Goal: Task Accomplishment & Management: Complete application form

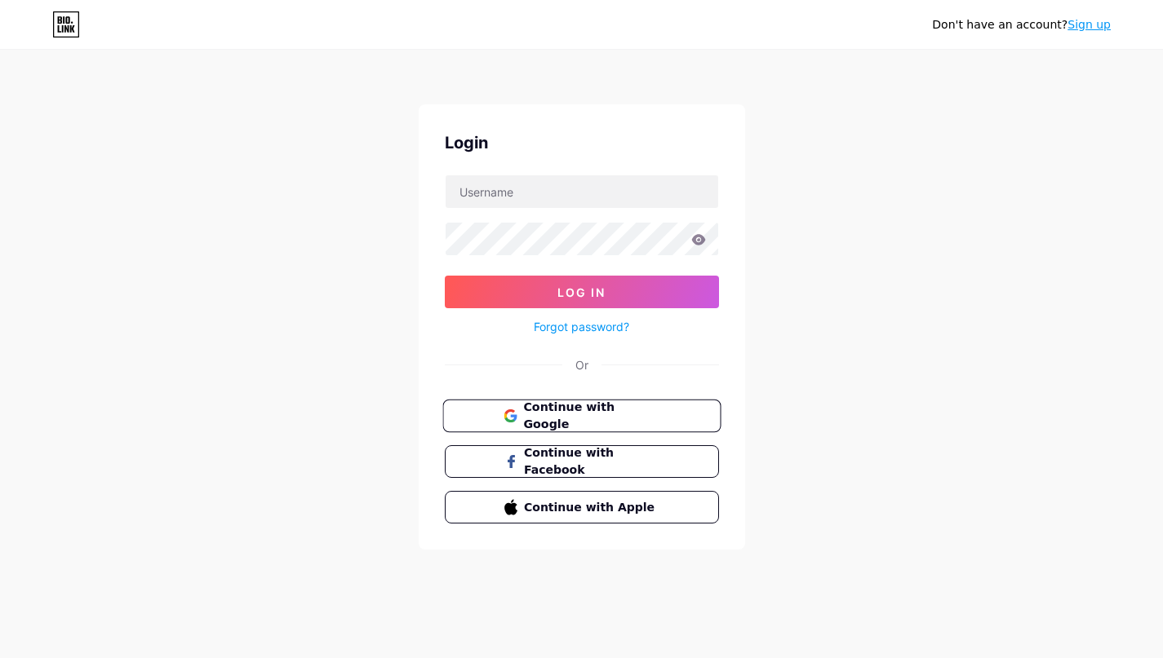
click at [583, 417] on span "Continue with Google" at bounding box center [591, 416] width 136 height 35
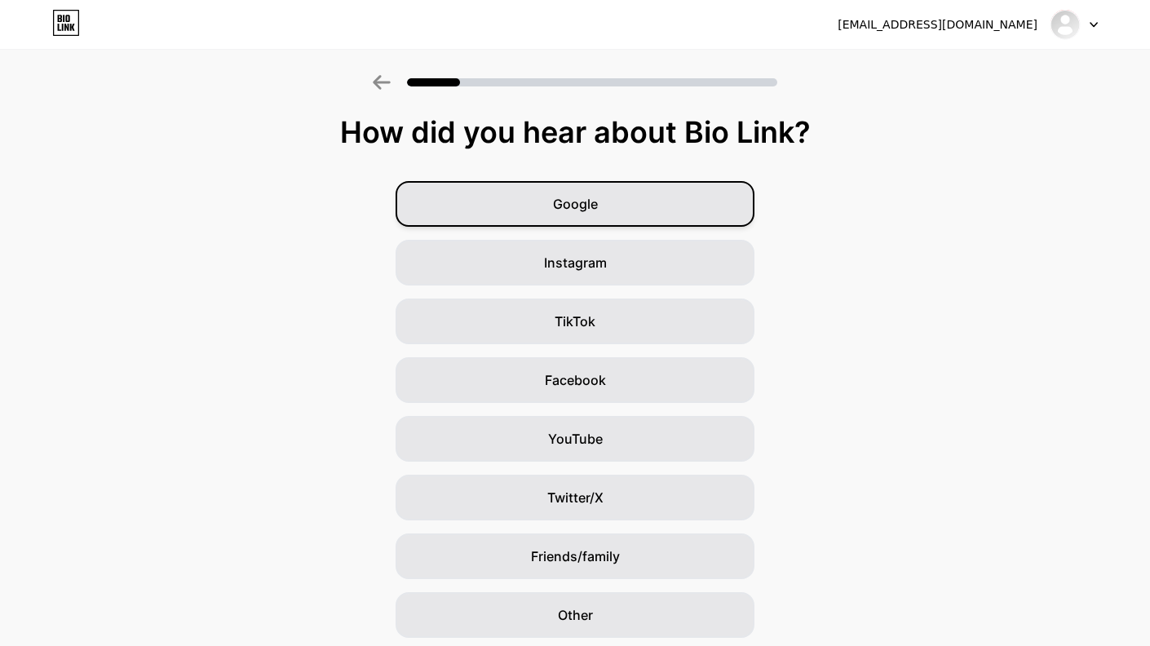
click at [574, 207] on span "Google" at bounding box center [575, 204] width 45 height 20
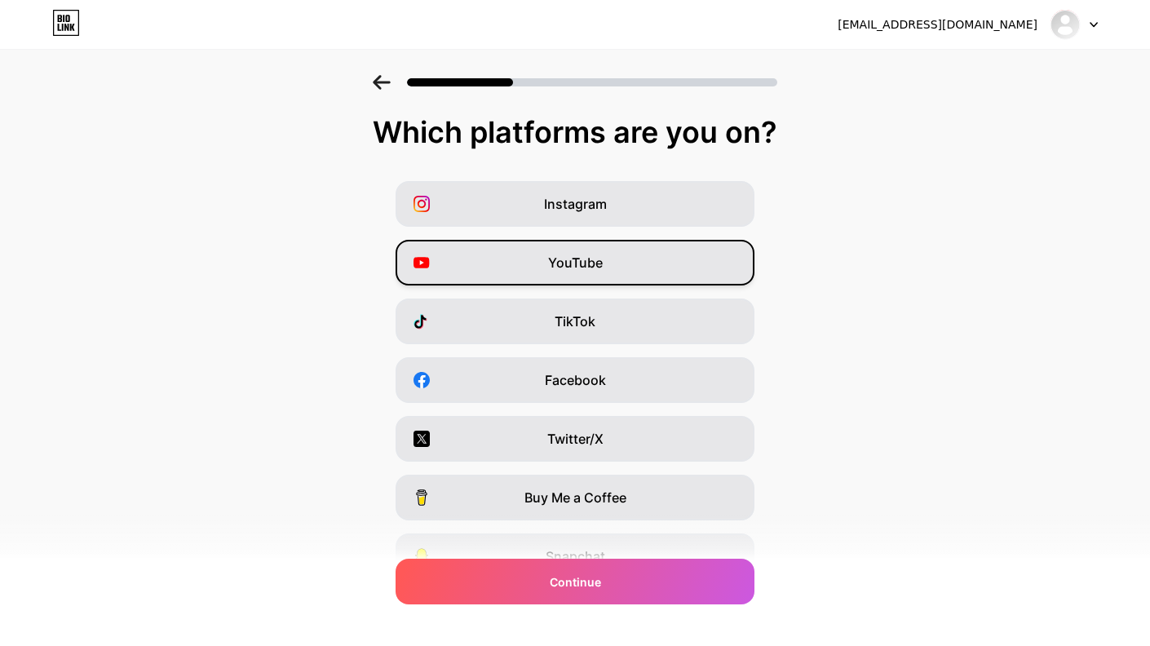
click at [655, 270] on div "YouTube" at bounding box center [575, 263] width 359 height 46
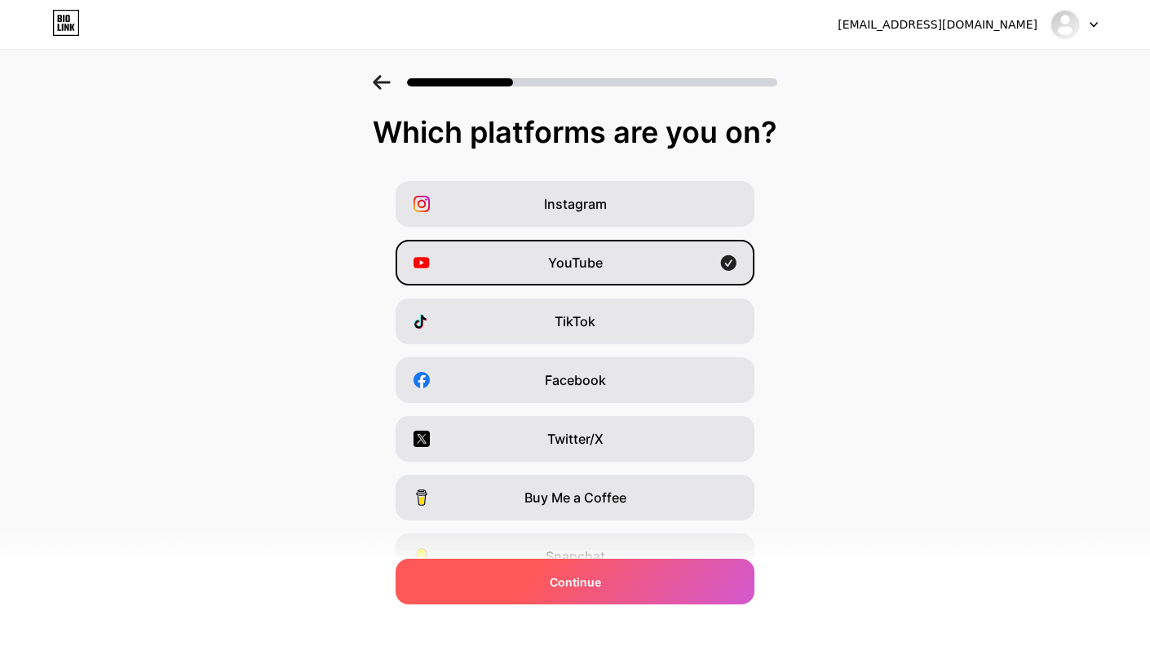
click at [623, 583] on div "Continue" at bounding box center [575, 582] width 359 height 46
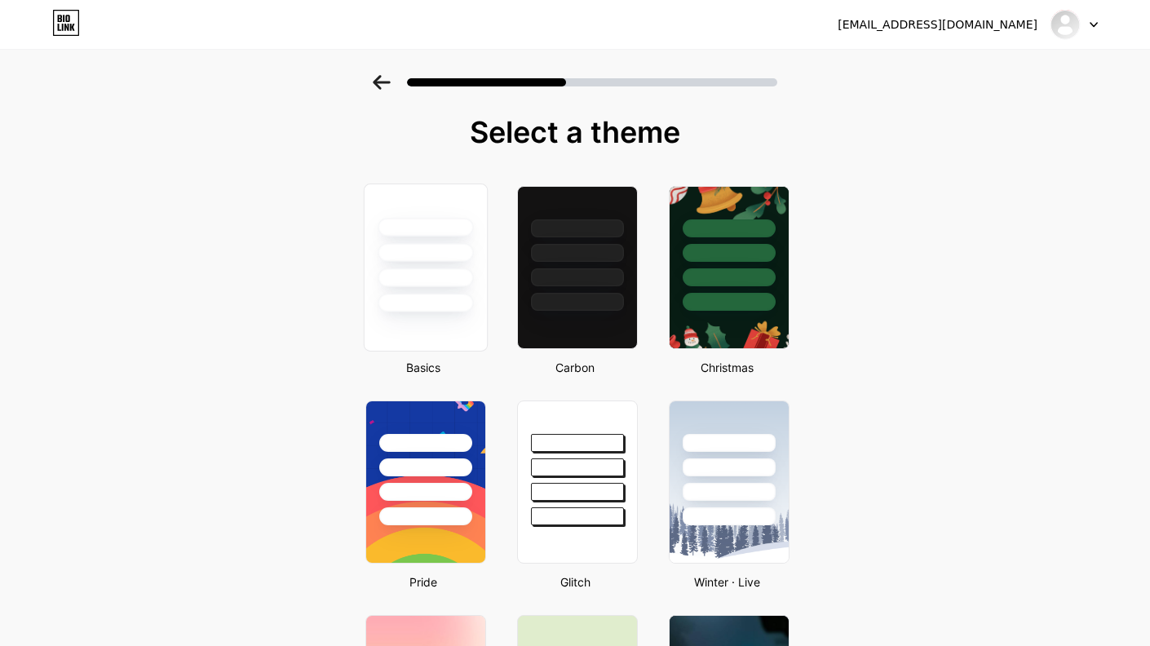
click at [468, 324] on div at bounding box center [426, 268] width 124 height 168
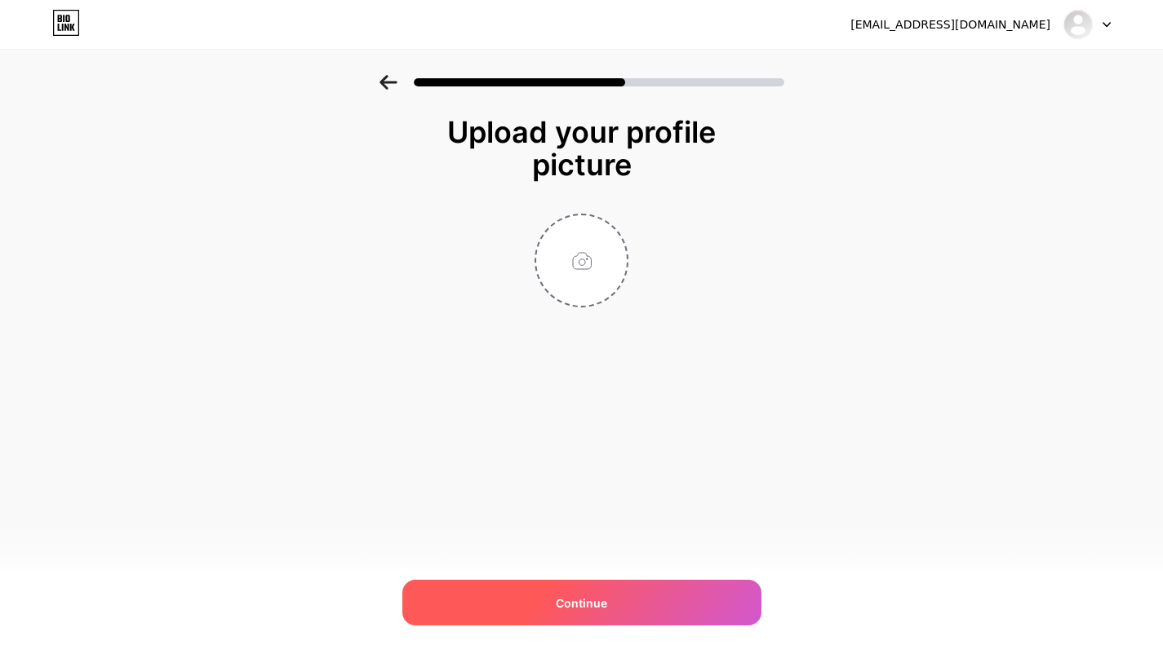
click at [658, 615] on div "Continue" at bounding box center [581, 603] width 359 height 46
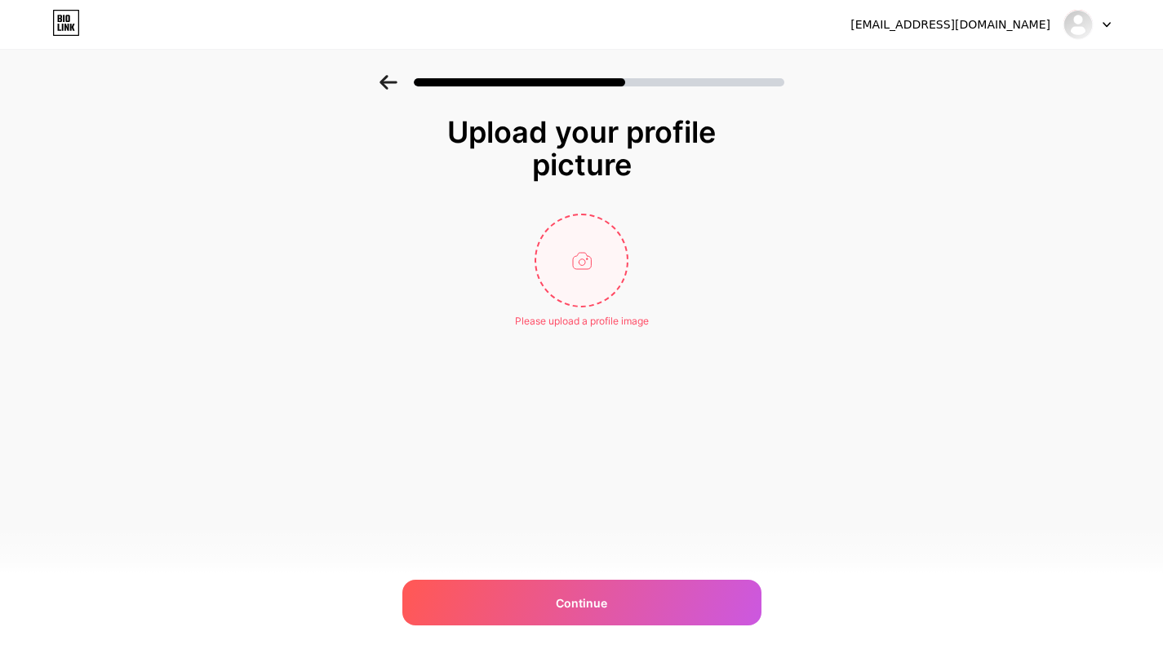
click at [570, 264] on input "file" at bounding box center [581, 260] width 91 height 91
type input "C:\fakepath\3ce131537b302fbc402ef62563d50c38.jpg"
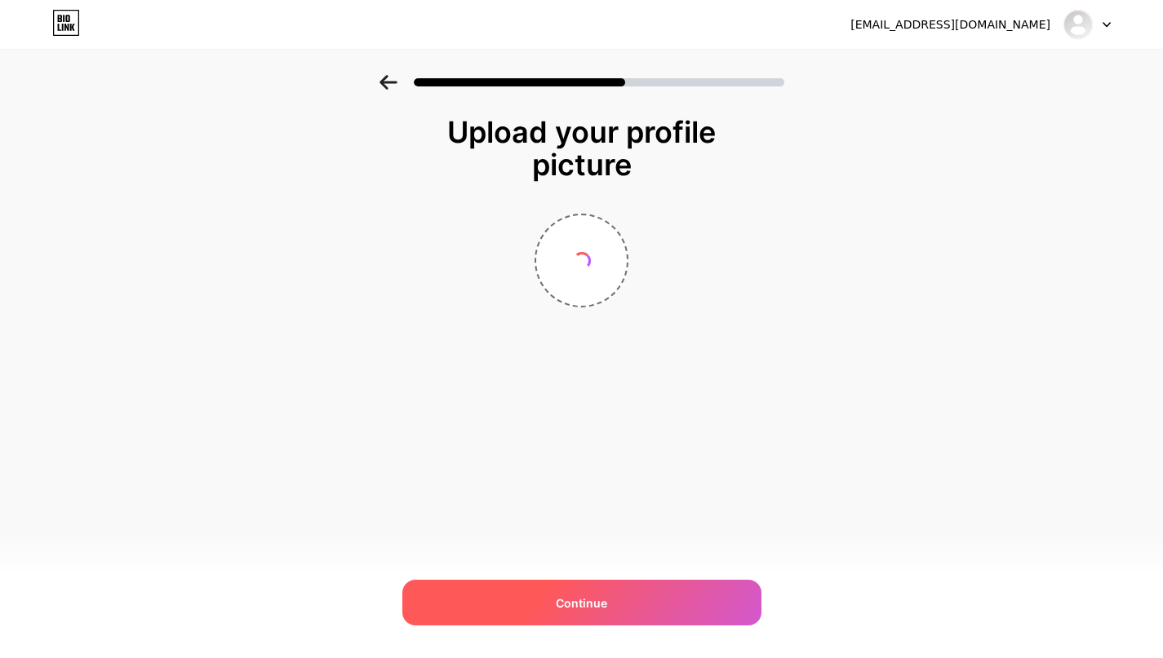
click at [623, 591] on div "Continue" at bounding box center [581, 603] width 359 height 46
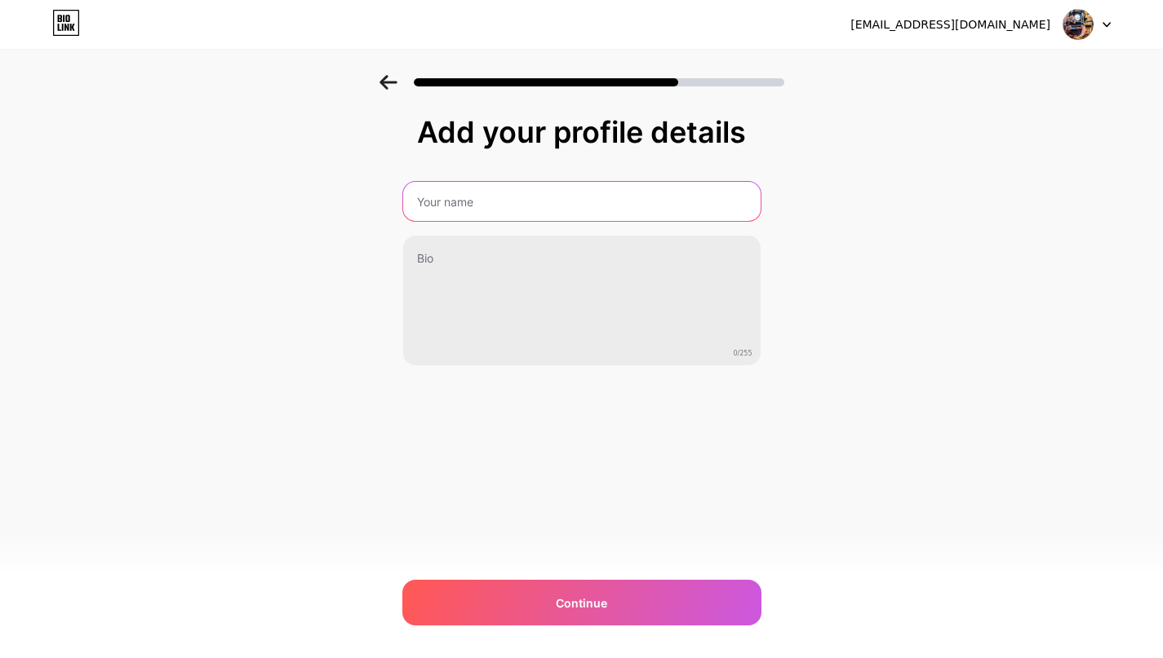
click at [567, 209] on input "text" at bounding box center [581, 201] width 357 height 39
type input "DecorDep"
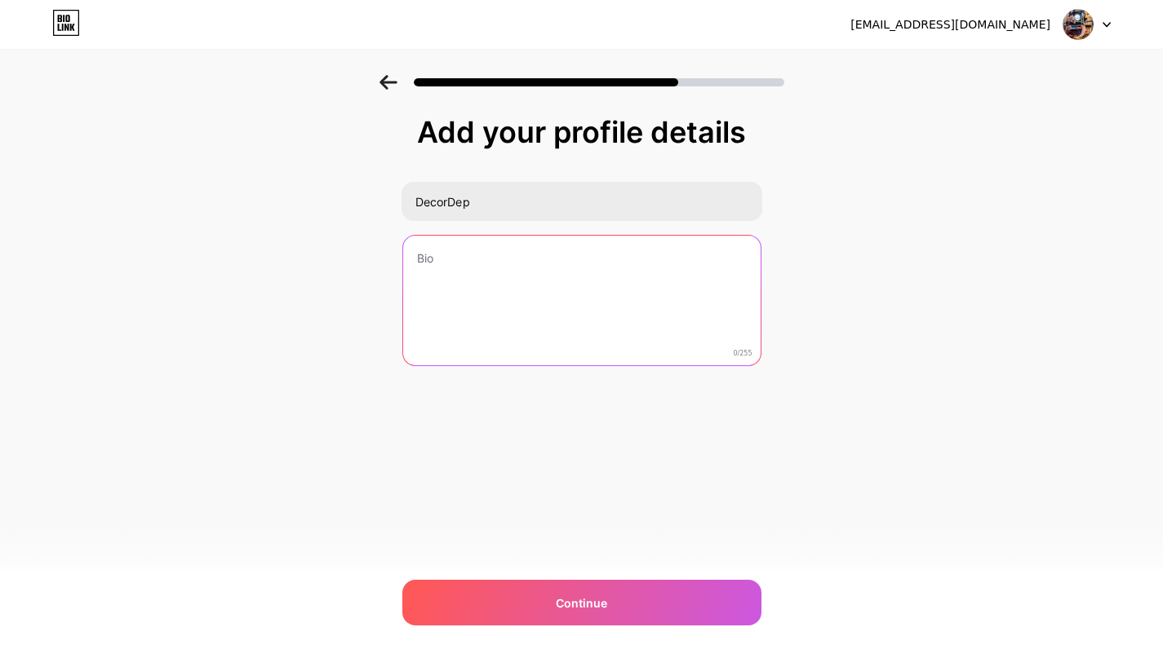
click at [541, 284] on textarea at bounding box center [581, 301] width 357 height 131
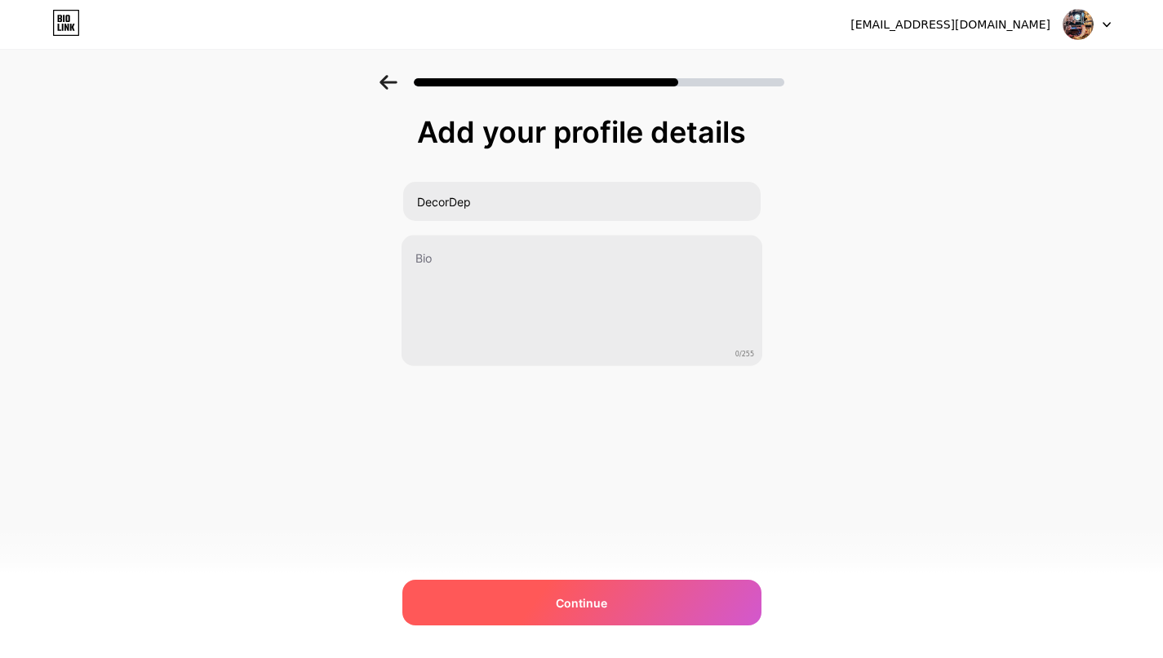
click at [588, 614] on div "Continue" at bounding box center [581, 603] width 359 height 46
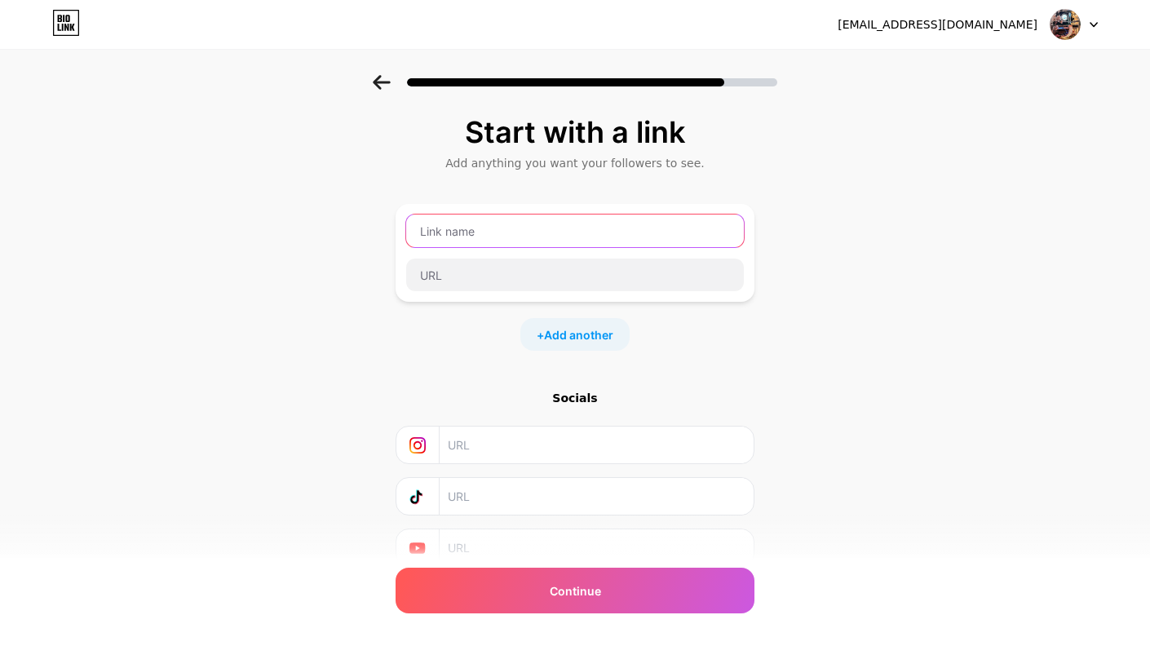
click at [507, 233] on input "text" at bounding box center [575, 231] width 338 height 33
click at [547, 335] on div "+ Add another" at bounding box center [575, 334] width 109 height 33
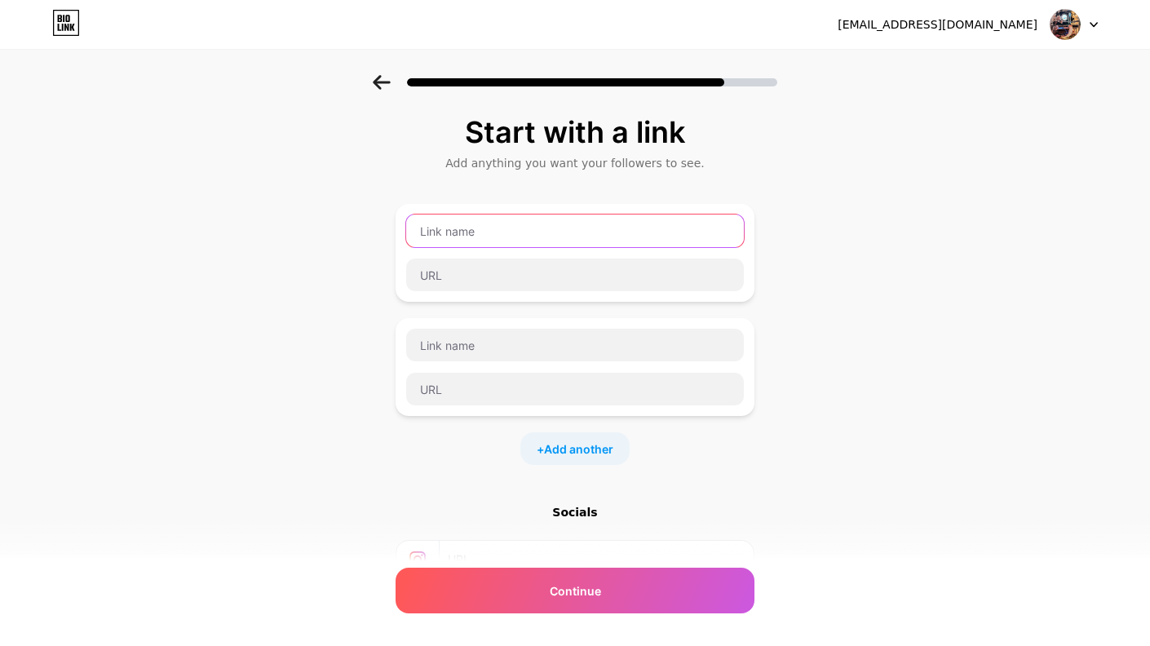
click at [470, 233] on input "text" at bounding box center [575, 231] width 338 height 33
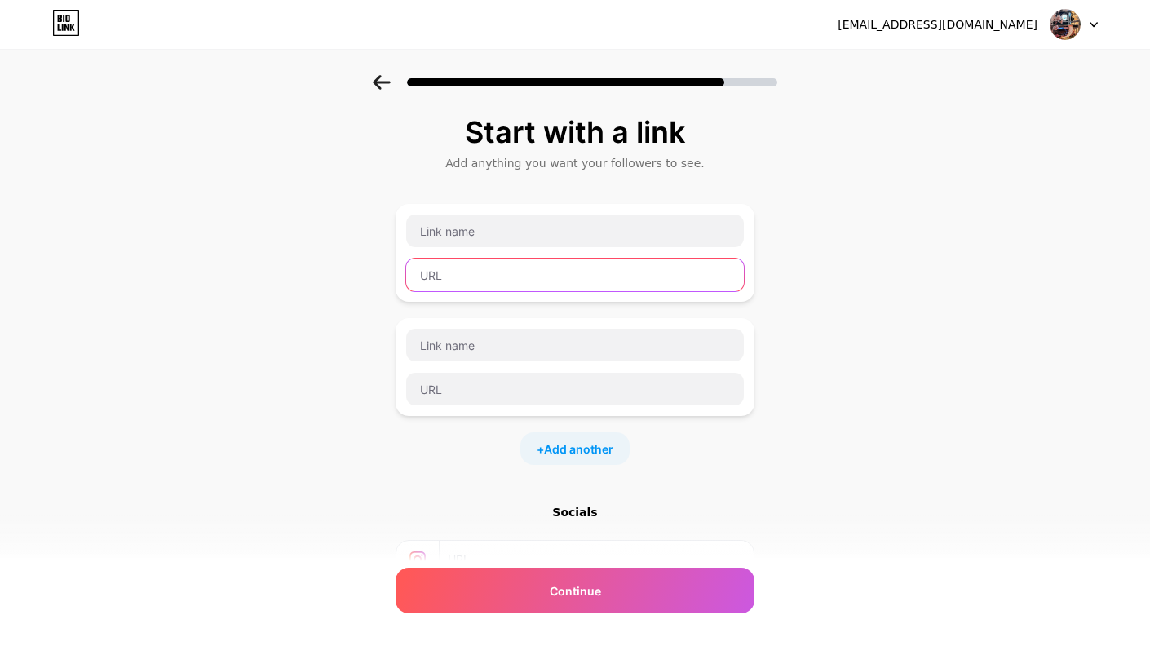
click at [472, 270] on input "text" at bounding box center [575, 275] width 338 height 33
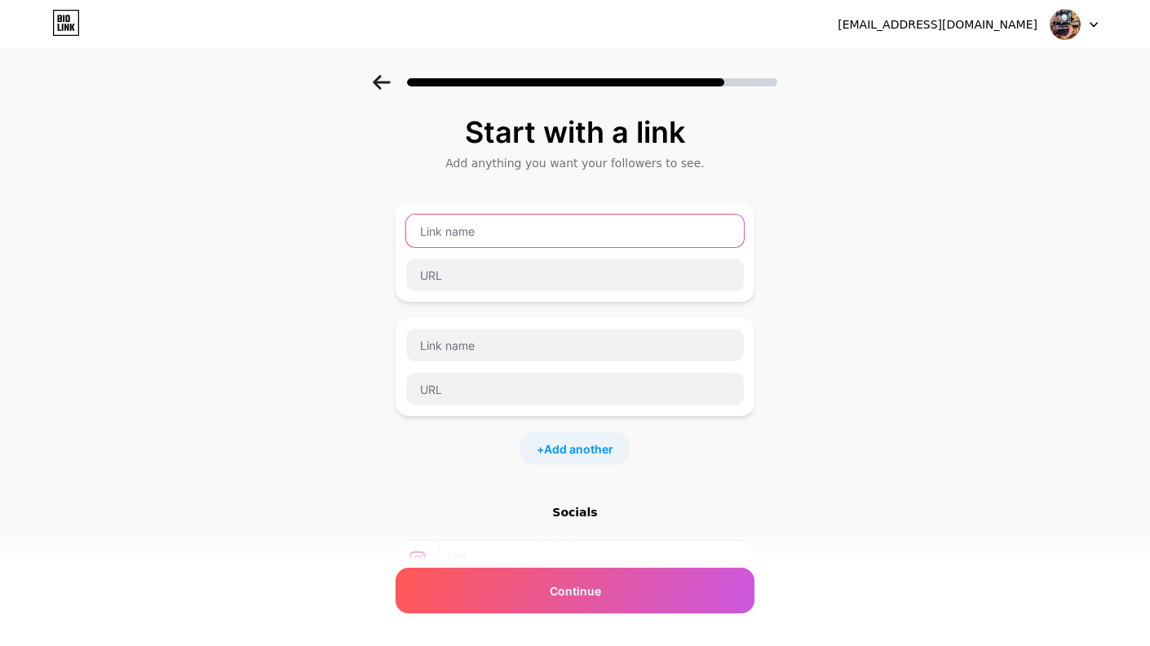
click at [488, 229] on input "text" at bounding box center [575, 231] width 338 height 33
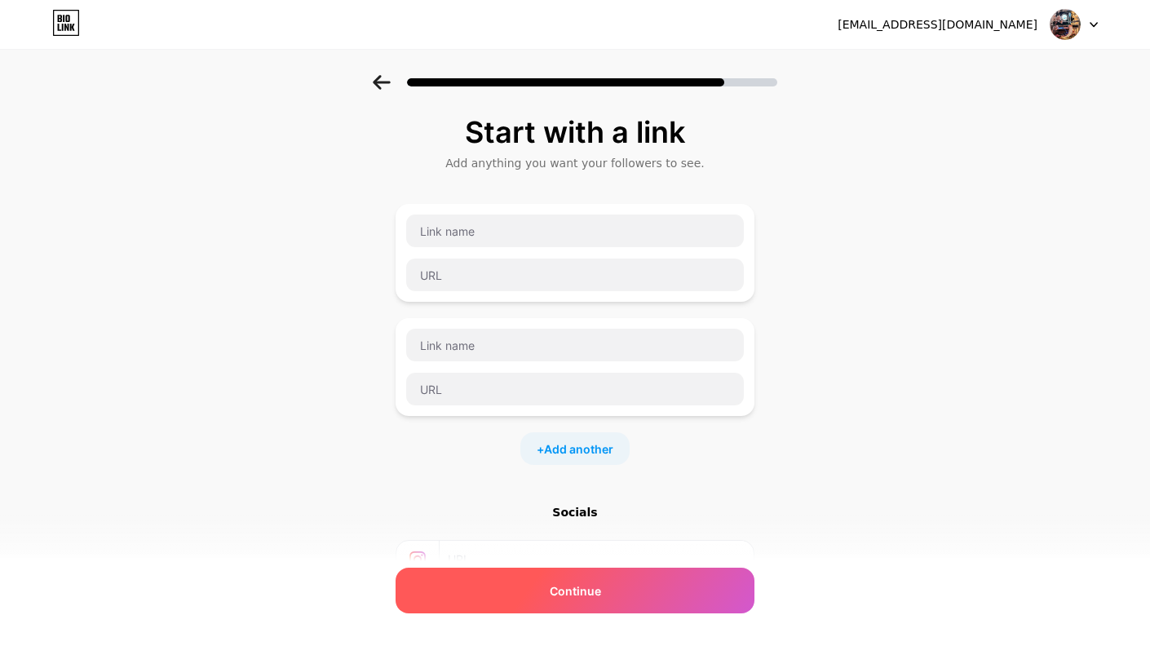
click at [637, 598] on div "Continue" at bounding box center [575, 591] width 359 height 46
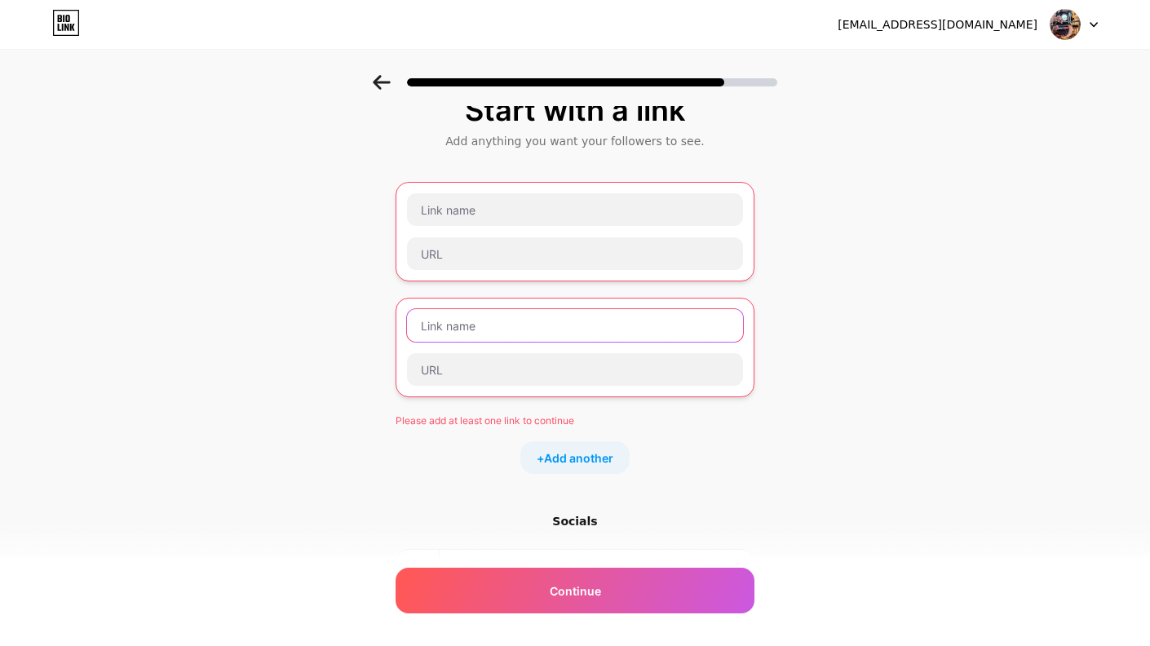
scroll to position [34, 0]
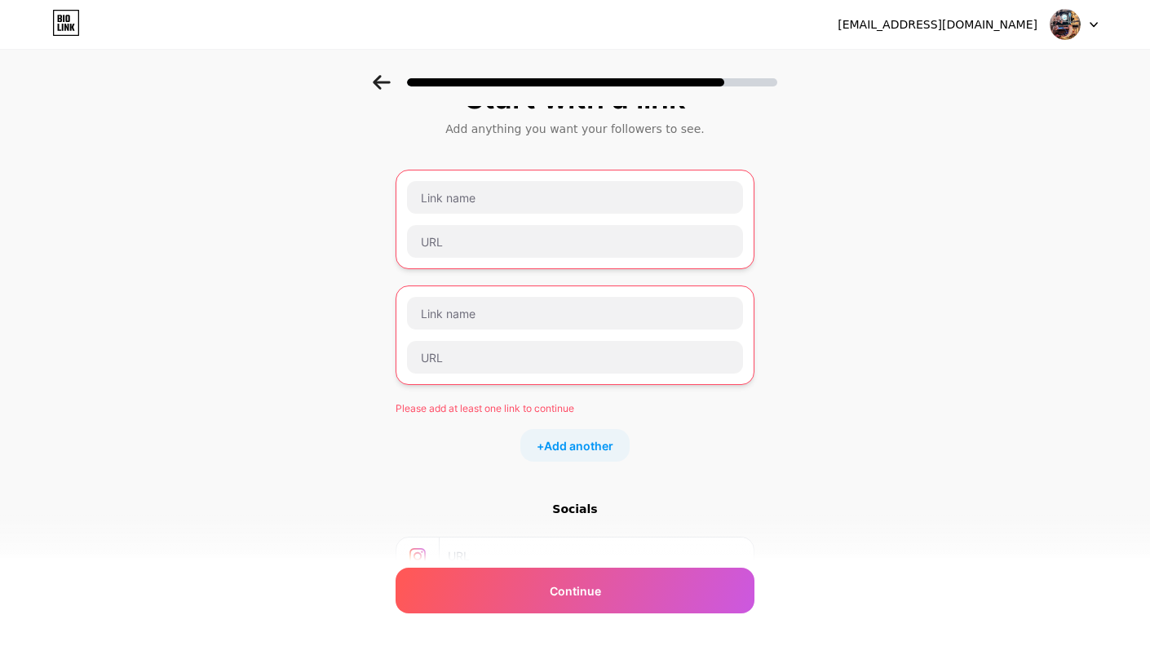
click at [592, 506] on div "Socials" at bounding box center [575, 509] width 359 height 16
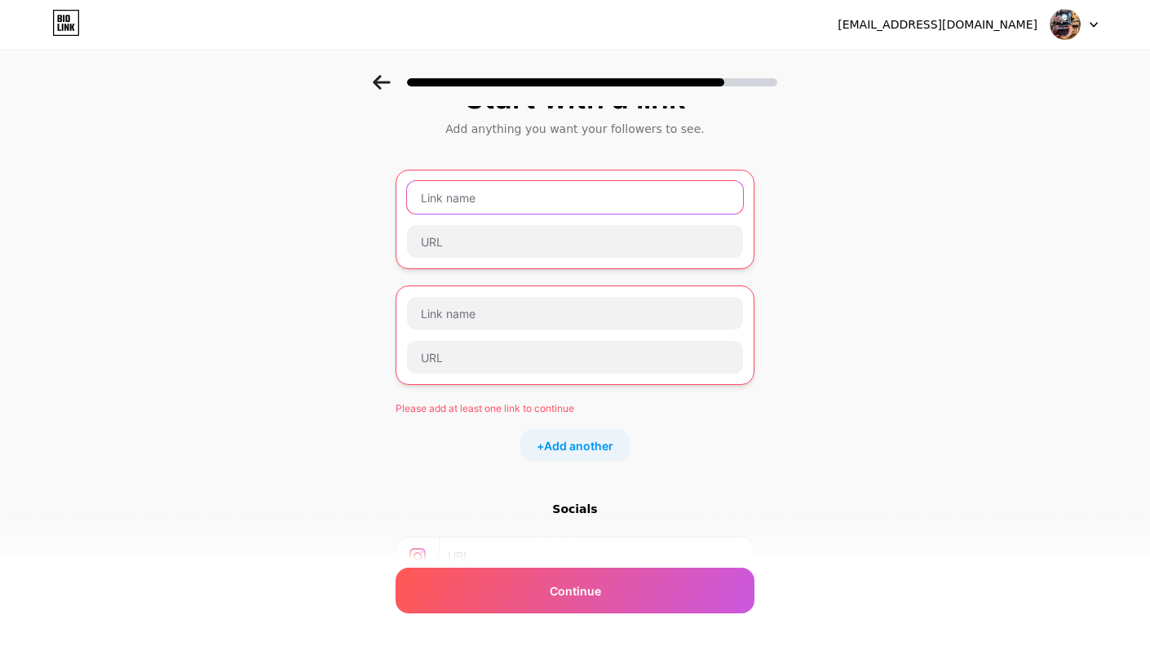
click at [488, 196] on input "text" at bounding box center [575, 197] width 336 height 33
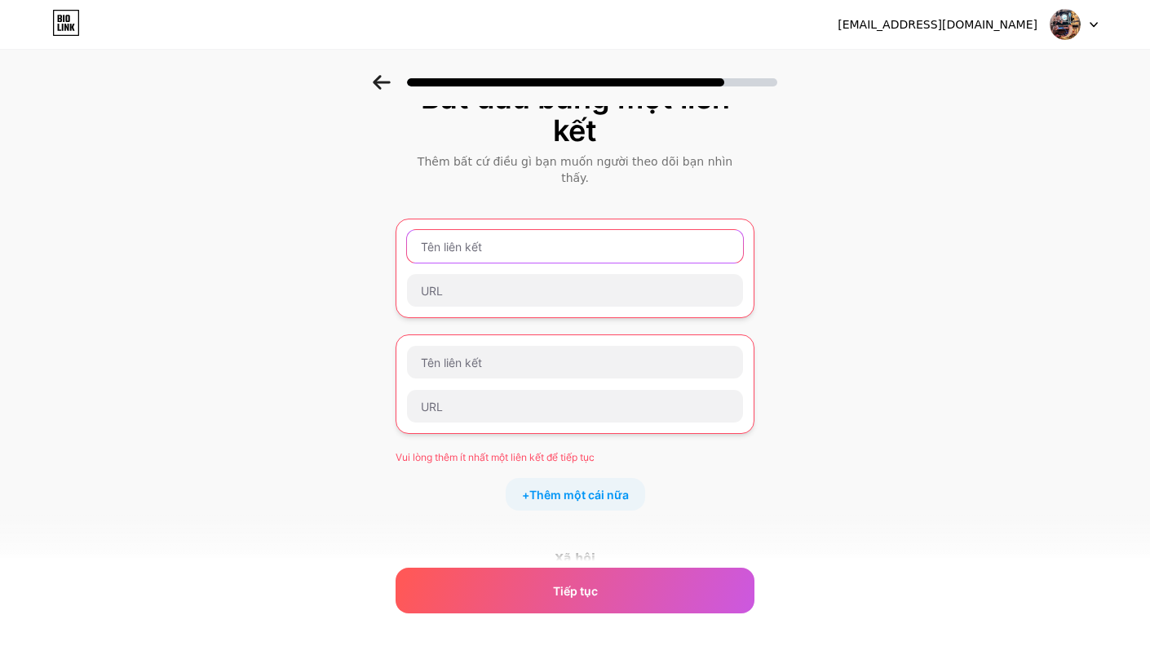
click at [503, 233] on input "text" at bounding box center [575, 246] width 336 height 33
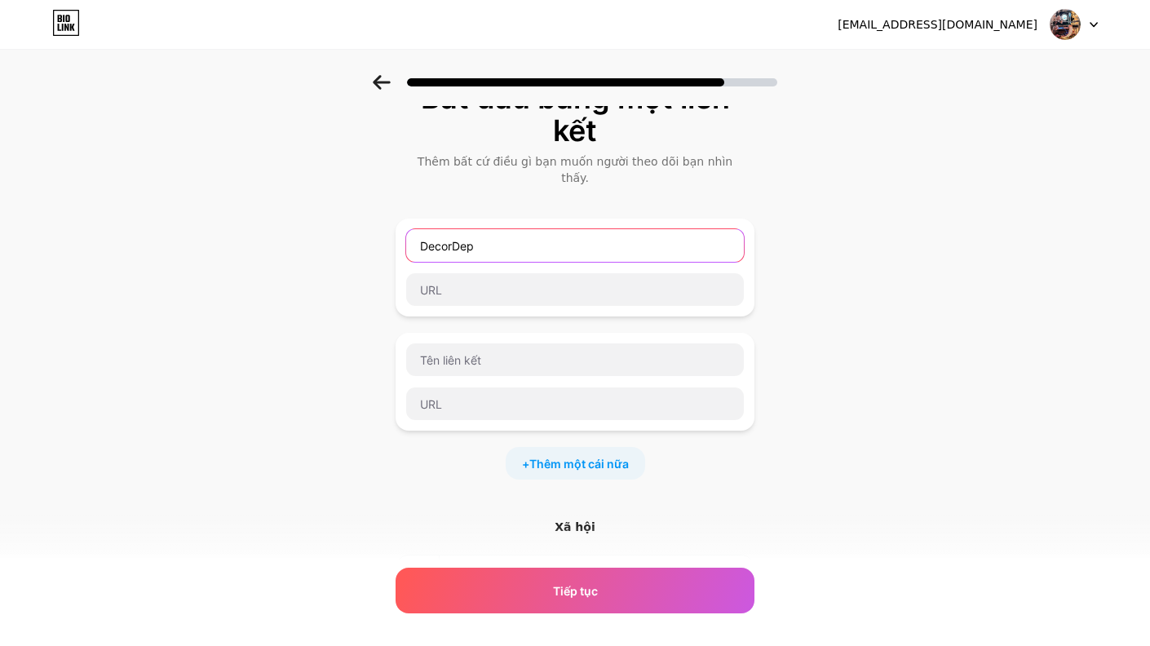
type input "DecorDep"
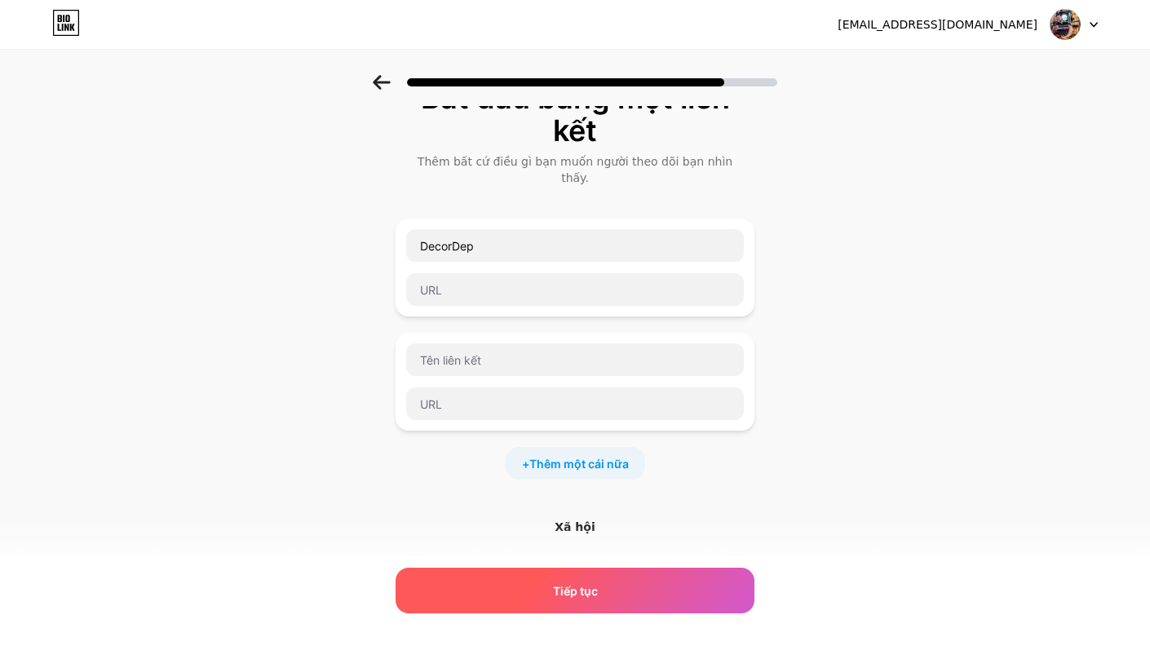
click at [628, 605] on div "Tiếp tục" at bounding box center [575, 591] width 359 height 46
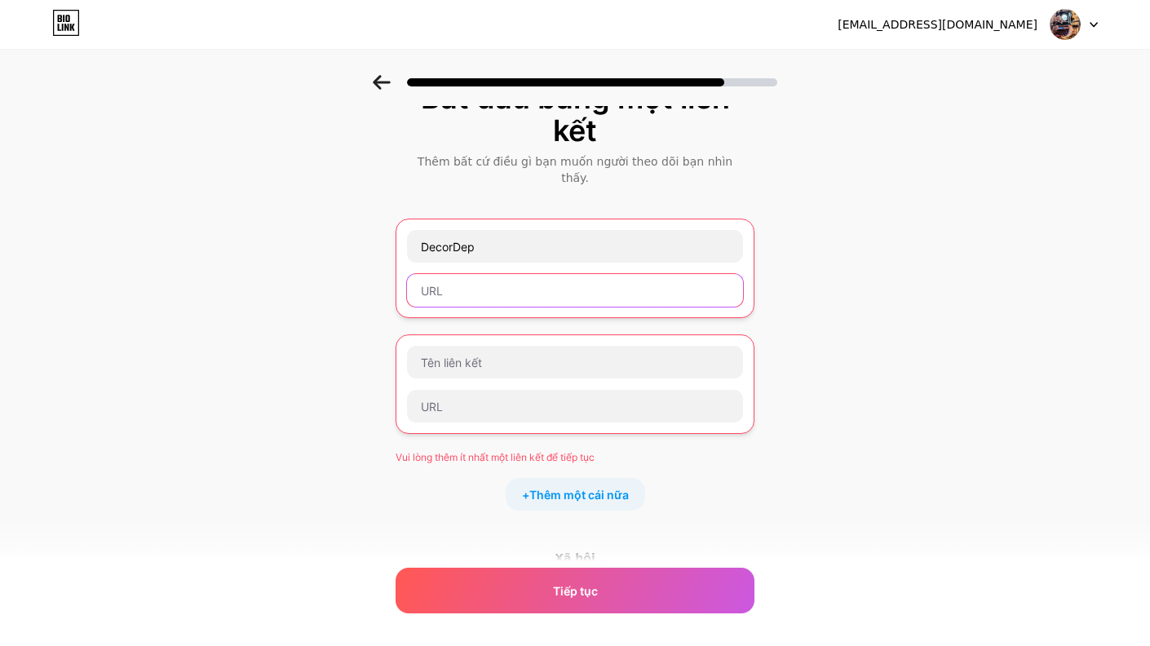
click at [525, 284] on input "text" at bounding box center [575, 290] width 336 height 33
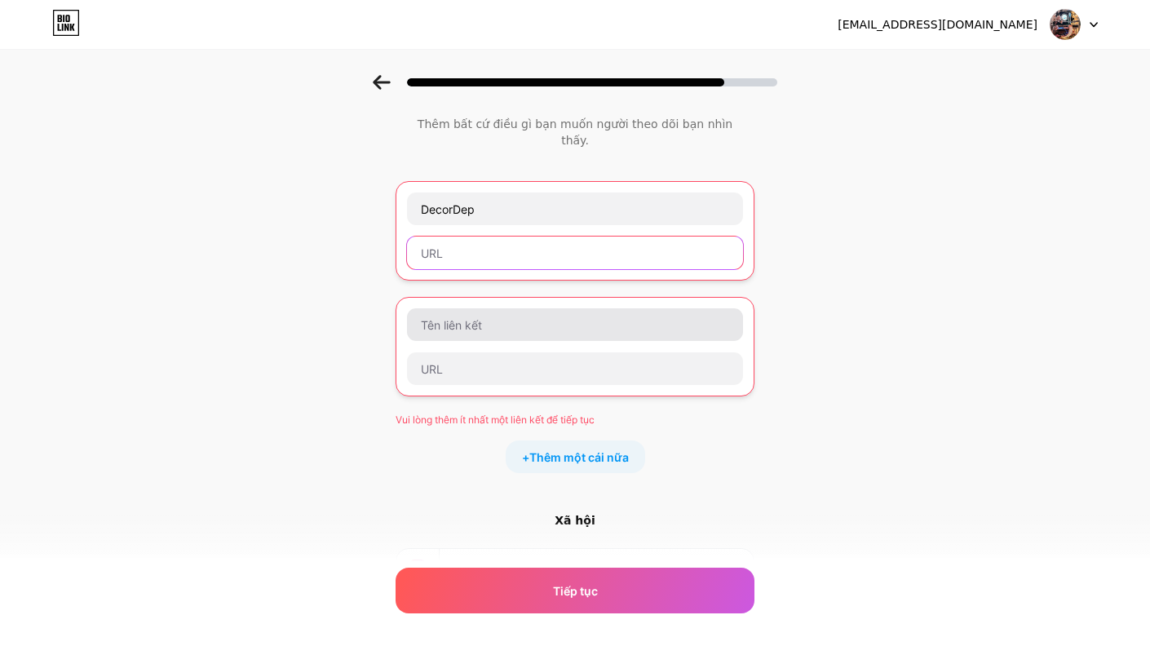
scroll to position [55, 0]
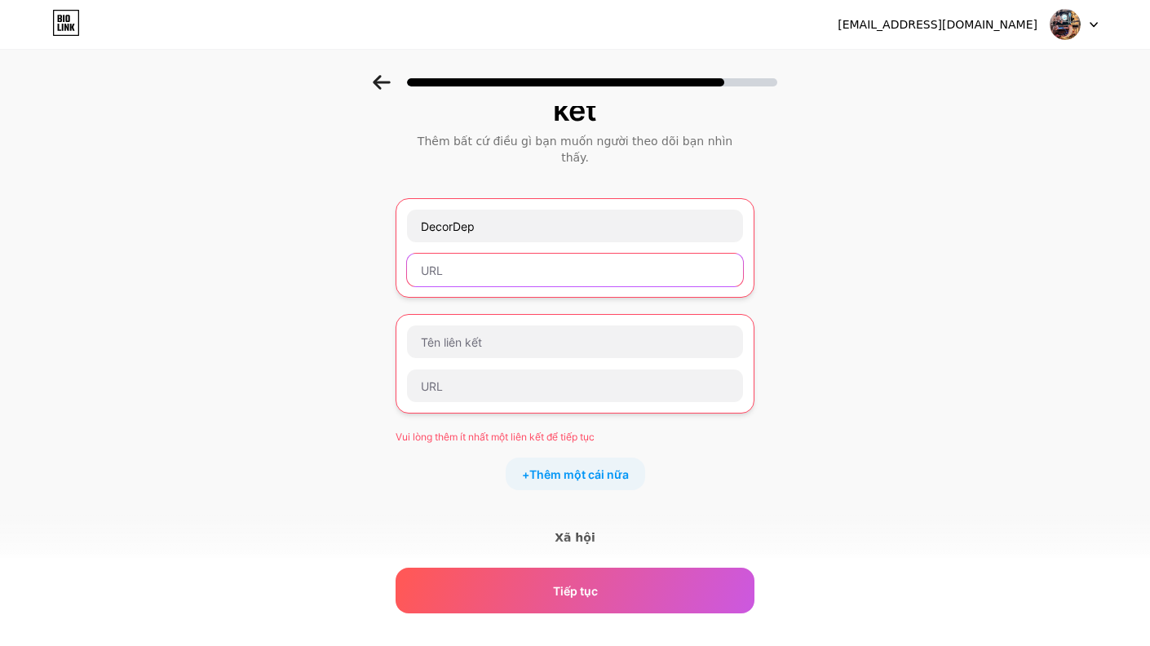
click at [499, 259] on input "text" at bounding box center [575, 270] width 336 height 33
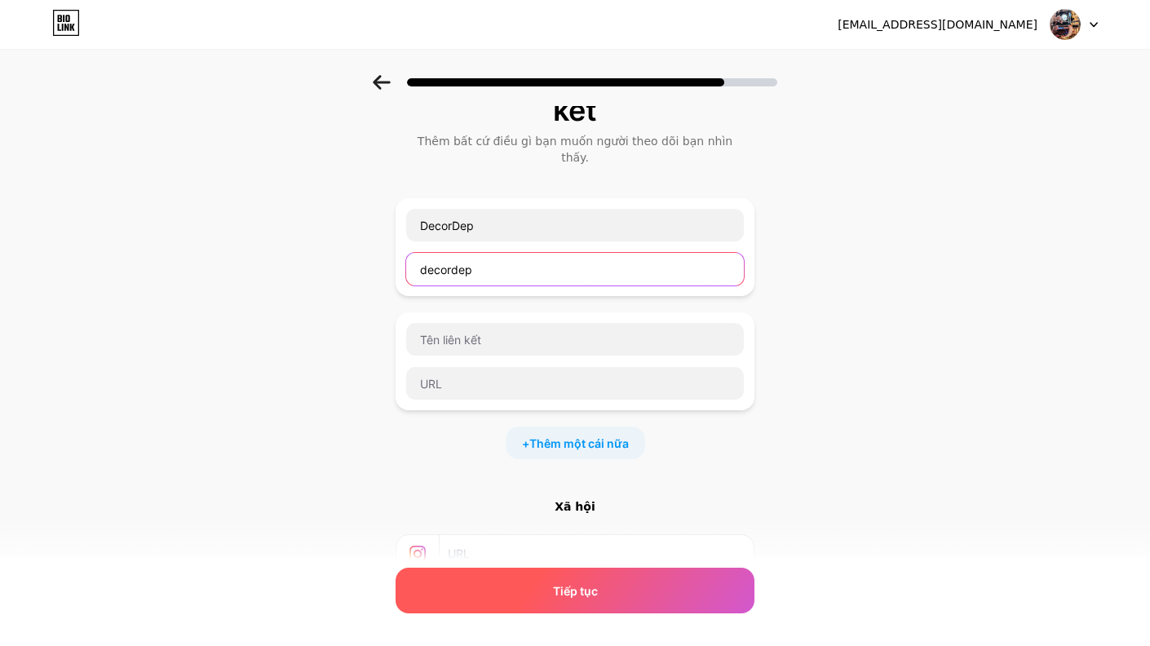
type input "decordep"
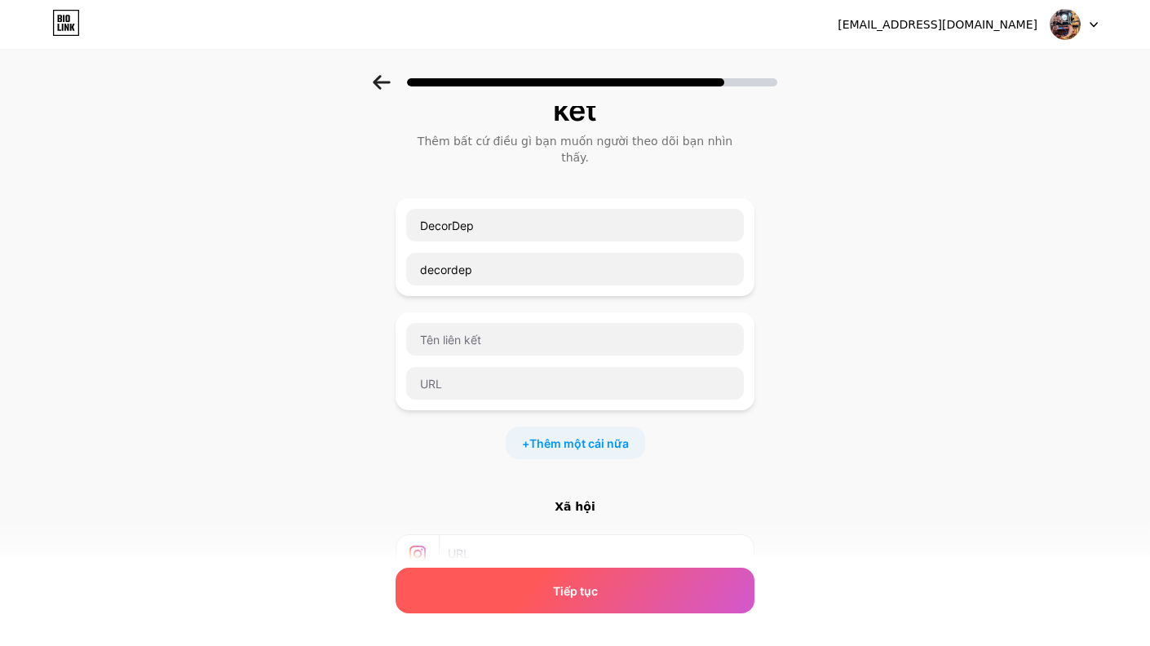
click at [621, 596] on div "Tiếp tục" at bounding box center [575, 591] width 359 height 46
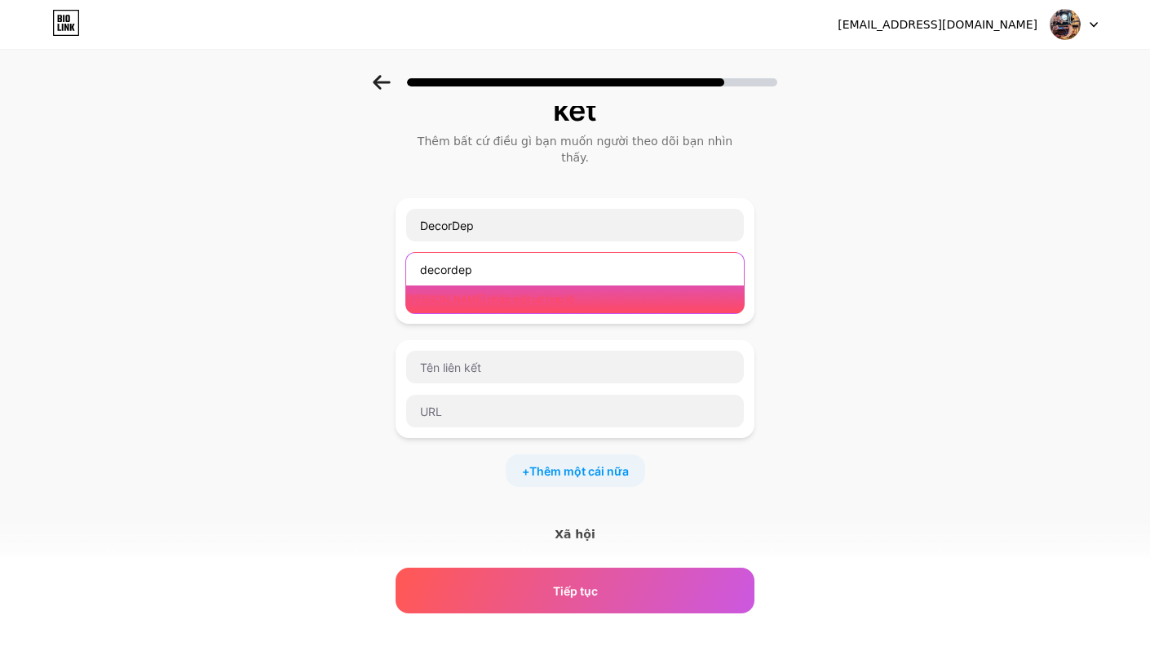
click at [511, 266] on input "decordep" at bounding box center [575, 269] width 338 height 33
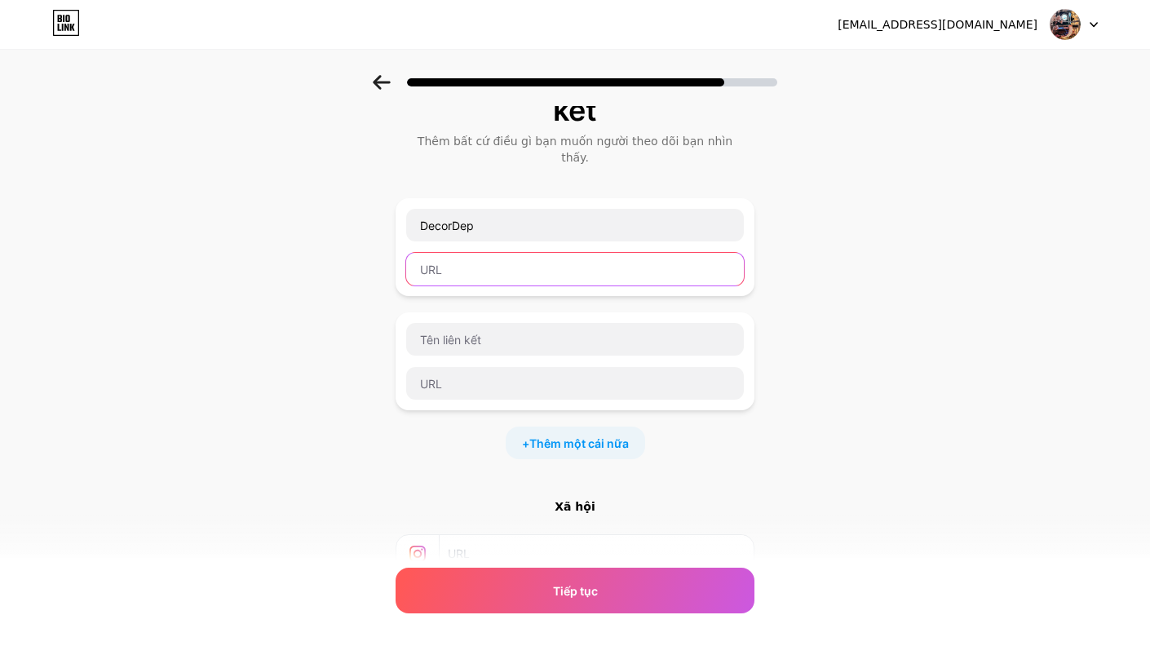
scroll to position [0, 0]
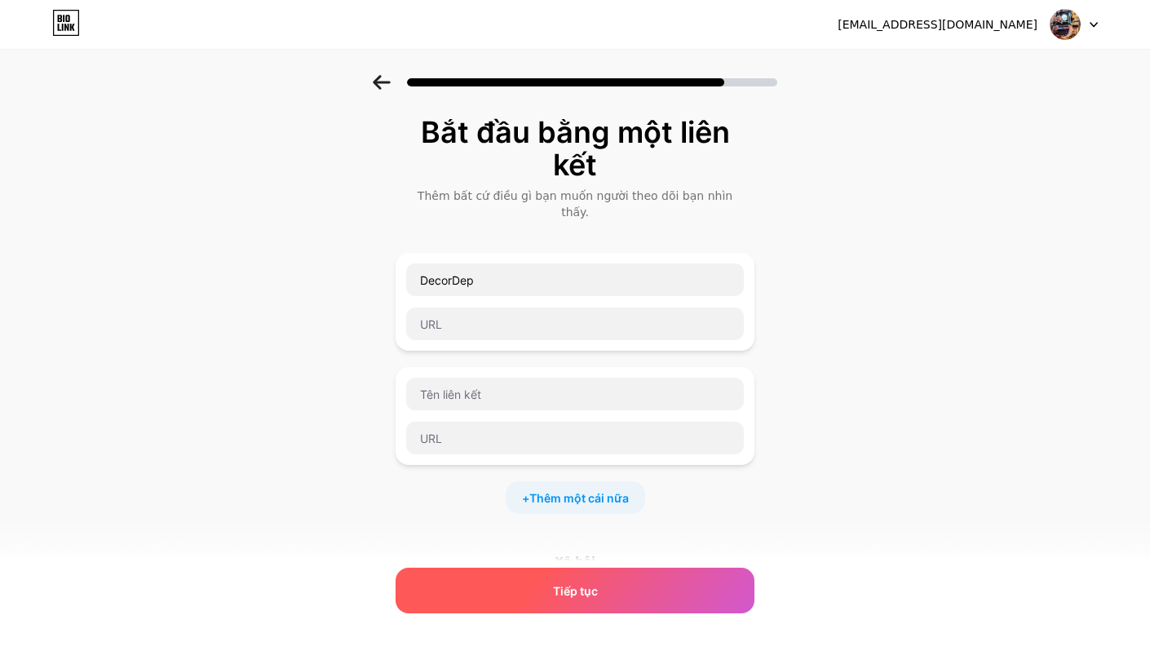
click at [592, 591] on font "Tiếp tục" at bounding box center [575, 591] width 45 height 14
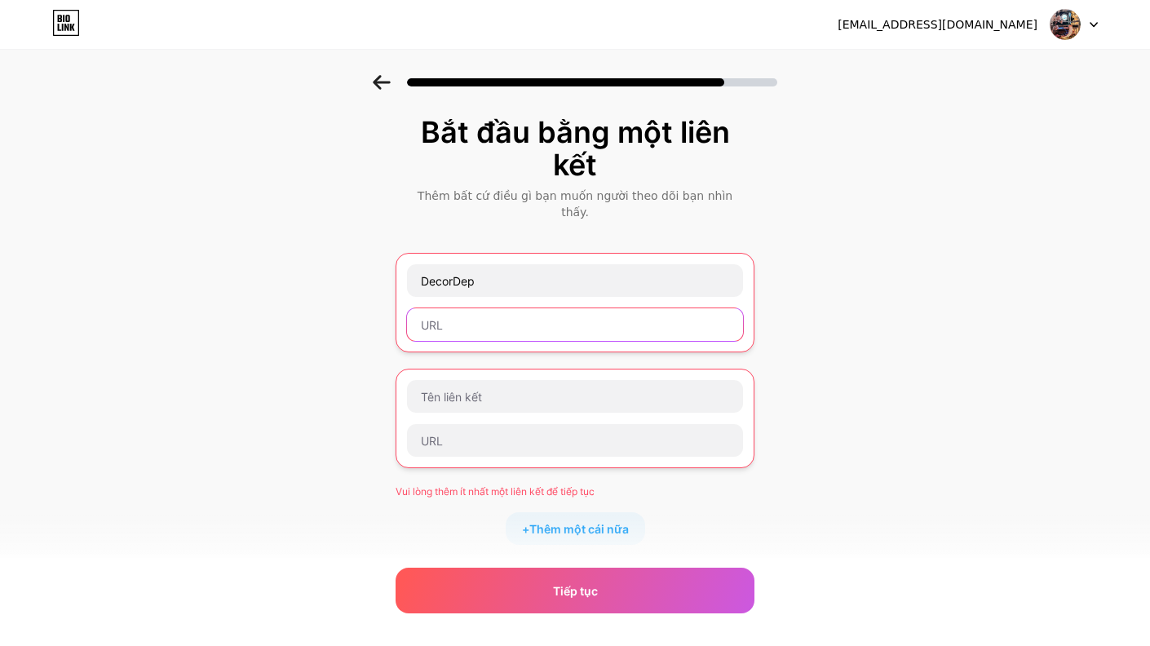
click at [514, 317] on input "text" at bounding box center [575, 324] width 336 height 33
